Goal: Task Accomplishment & Management: Complete application form

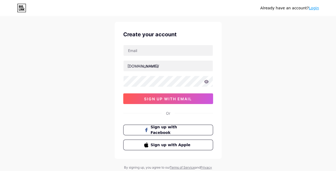
scroll to position [11, 0]
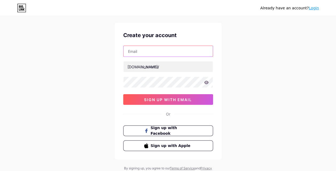
click at [151, 52] on input "text" at bounding box center [167, 51] width 89 height 11
type input "[EMAIL_ADDRESS][DOMAIN_NAME]"
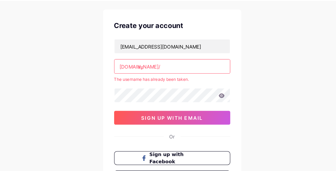
type input "a"
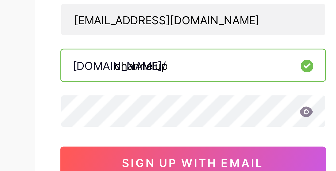
type input "channelup"
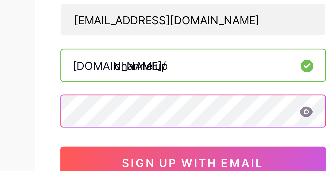
scroll to position [11, 0]
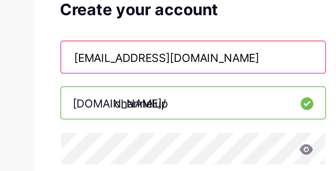
click at [172, 53] on input "[EMAIL_ADDRESS][DOMAIN_NAME]" at bounding box center [167, 51] width 89 height 11
drag, startPoint x: 172, startPoint y: 53, endPoint x: 121, endPoint y: 50, distance: 51.1
click at [121, 50] on div "Create your account [EMAIL_ADDRESS][DOMAIN_NAME] [DOMAIN_NAME]/ channelup 0cAFc…" at bounding box center [168, 91] width 107 height 137
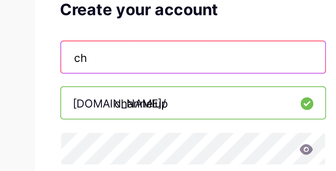
type input "[EMAIL_ADDRESS][DOMAIN_NAME]"
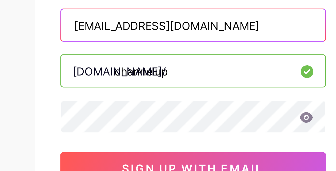
scroll to position [11, 0]
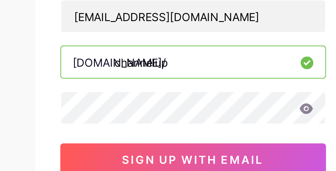
drag, startPoint x: 165, startPoint y: 65, endPoint x: 141, endPoint y: 65, distance: 23.8
click at [141, 65] on input "channelup" at bounding box center [167, 66] width 89 height 11
click at [206, 81] on icon at bounding box center [206, 82] width 5 height 3
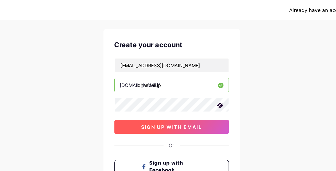
click at [169, 101] on span "sign up with email" at bounding box center [168, 100] width 48 height 5
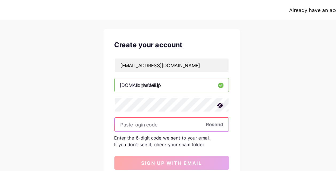
paste input "277674"
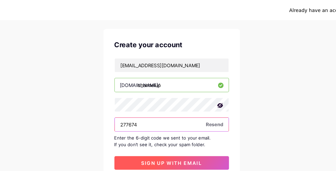
type input "277674"
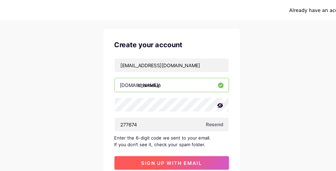
click at [163, 128] on span "sign up with email" at bounding box center [168, 128] width 48 height 5
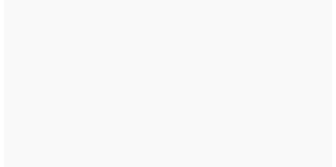
scroll to position [0, 0]
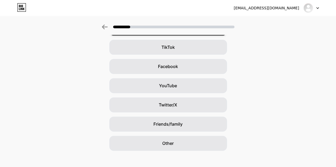
scroll to position [63, 0]
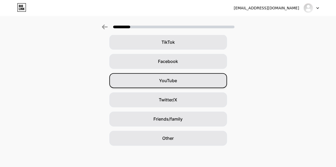
click at [173, 76] on div "YouTube" at bounding box center [168, 80] width 118 height 15
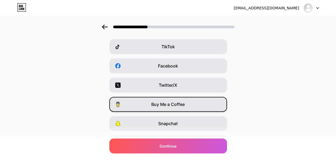
scroll to position [0, 4]
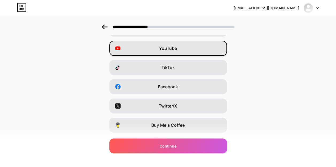
click at [158, 87] on span "Facebook" at bounding box center [168, 87] width 20 height 6
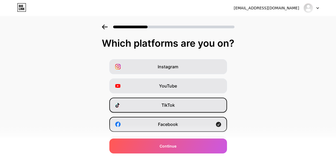
click at [163, 106] on span "TikTok" at bounding box center [167, 105] width 13 height 6
drag, startPoint x: 163, startPoint y: 106, endPoint x: 139, endPoint y: 105, distance: 24.3
click at [139, 105] on div "TikTok" at bounding box center [168, 105] width 118 height 15
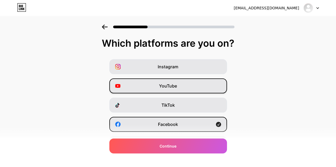
click at [155, 83] on div "YouTube" at bounding box center [168, 86] width 118 height 15
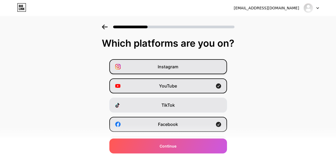
click at [163, 70] on div "Instagram" at bounding box center [168, 66] width 118 height 15
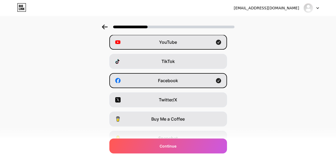
scroll to position [47, 4]
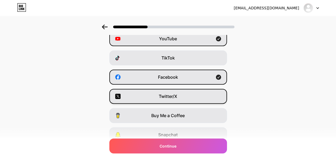
click at [159, 96] on span "Twitter/X" at bounding box center [168, 96] width 18 height 6
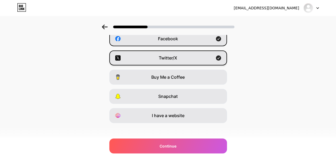
scroll to position [88, 0]
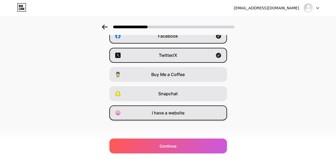
click at [162, 113] on span "I have a website" at bounding box center [168, 113] width 33 height 6
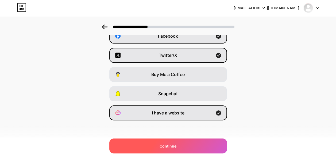
click at [171, 143] on span "Continue" at bounding box center [167, 146] width 17 height 6
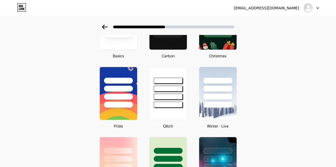
scroll to position [0, 0]
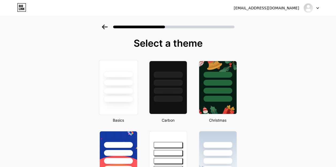
click at [115, 98] on div at bounding box center [118, 99] width 30 height 6
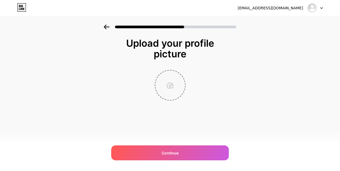
click at [174, 89] on input "file" at bounding box center [170, 86] width 30 height 30
type input "C:\fakepath\Channel.png"
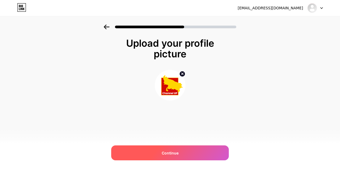
click at [157, 149] on div "Continue" at bounding box center [170, 153] width 118 height 15
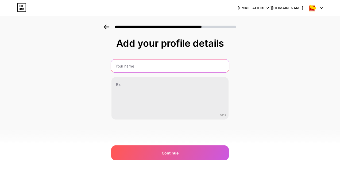
click at [133, 68] on input "text" at bounding box center [170, 66] width 118 height 13
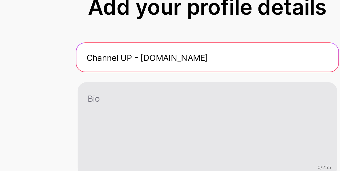
type input "Channel UP - [DOMAIN_NAME]"
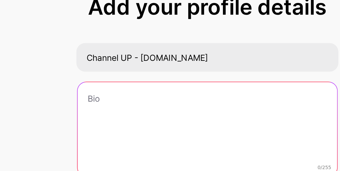
click at [123, 83] on textarea at bounding box center [169, 98] width 117 height 43
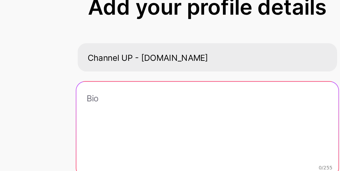
paste textarea "Channel UP is a Hindi-language Connected TV (CTV) news channel delivering compr…"
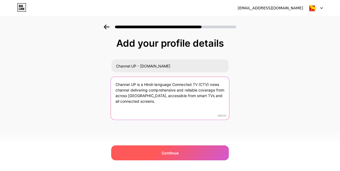
type textarea "Channel UP is a Hindi-language Connected TV (CTV) news channel delivering compr…"
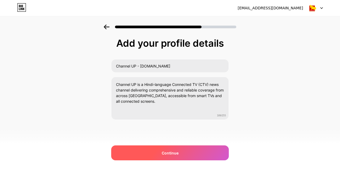
click at [155, 152] on div "Continue" at bounding box center [170, 153] width 118 height 15
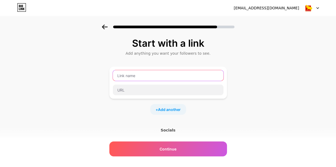
click at [133, 76] on input "text" at bounding box center [168, 75] width 111 height 11
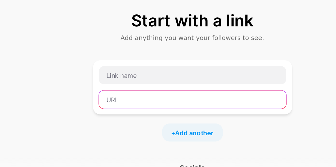
click at [130, 93] on input "text" at bounding box center [168, 90] width 111 height 11
paste input "[URL][DOMAIN_NAME]"
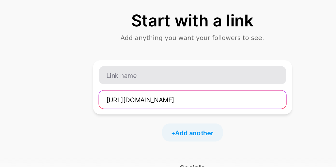
type input "[URL][DOMAIN_NAME]"
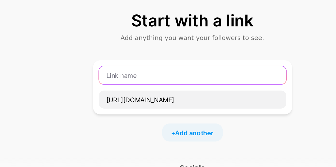
scroll to position [0, 0]
click at [137, 73] on input "text" at bounding box center [168, 75] width 111 height 11
type input "S"
drag, startPoint x: 161, startPoint y: 76, endPoint x: 116, endPoint y: 76, distance: 44.6
click at [116, 76] on input "Follow On WhatsApp" at bounding box center [168, 75] width 111 height 11
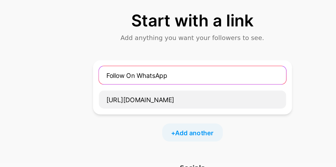
click at [116, 76] on input "Follow On WhatsApp" at bounding box center [168, 75] width 111 height 11
click at [162, 74] on input "Follow On WhatsApp" at bounding box center [168, 75] width 111 height 11
paste input "व्हाट्सएप पर फॉलो करें"
click at [200, 74] on input "Follow On WhatsApp (व्हाट्सएप पर फॉलो करें)" at bounding box center [168, 75] width 111 height 11
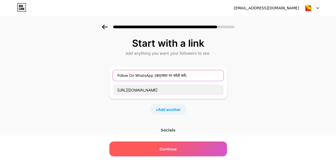
type input "Follow On WhatsApp (व्हाट्सएप पर फॉलो करें)"
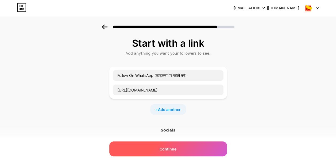
click at [165, 152] on div "Continue" at bounding box center [168, 149] width 118 height 15
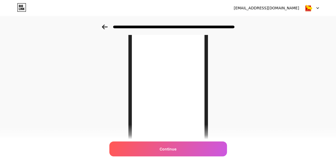
scroll to position [78, 0]
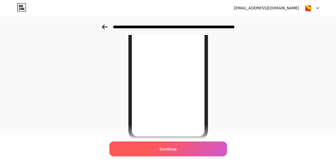
click at [157, 151] on div "Continue" at bounding box center [168, 149] width 118 height 15
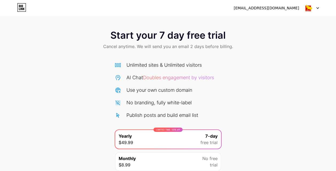
scroll to position [43, 0]
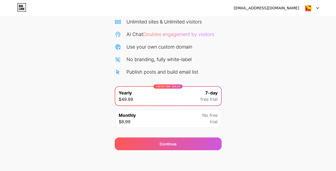
click at [185, 114] on div "Monthly $8.99 No free trial" at bounding box center [168, 118] width 106 height 19
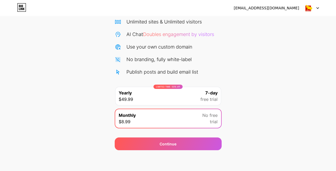
click at [187, 98] on div "LIMITED TIME : 50% off Yearly $49.99 7-day free trial" at bounding box center [168, 96] width 106 height 19
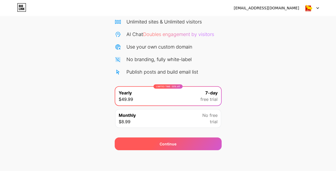
click at [166, 142] on div "Continue" at bounding box center [167, 144] width 17 height 6
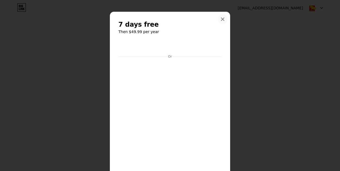
click at [221, 20] on icon at bounding box center [222, 19] width 3 height 3
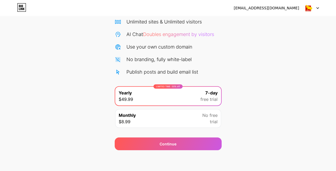
click at [22, 6] on icon at bounding box center [21, 6] width 1 height 2
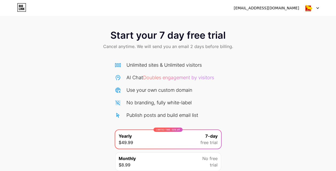
click at [308, 9] on img at bounding box center [308, 8] width 10 height 10
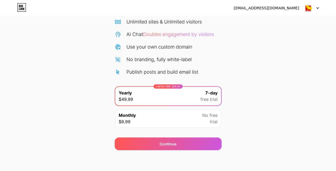
click at [182, 114] on div "Monthly $8.99 No free trial" at bounding box center [168, 118] width 106 height 19
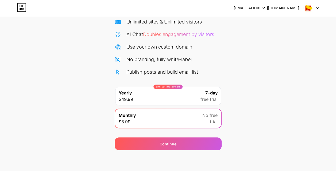
scroll to position [0, 0]
